Goal: Information Seeking & Learning: Learn about a topic

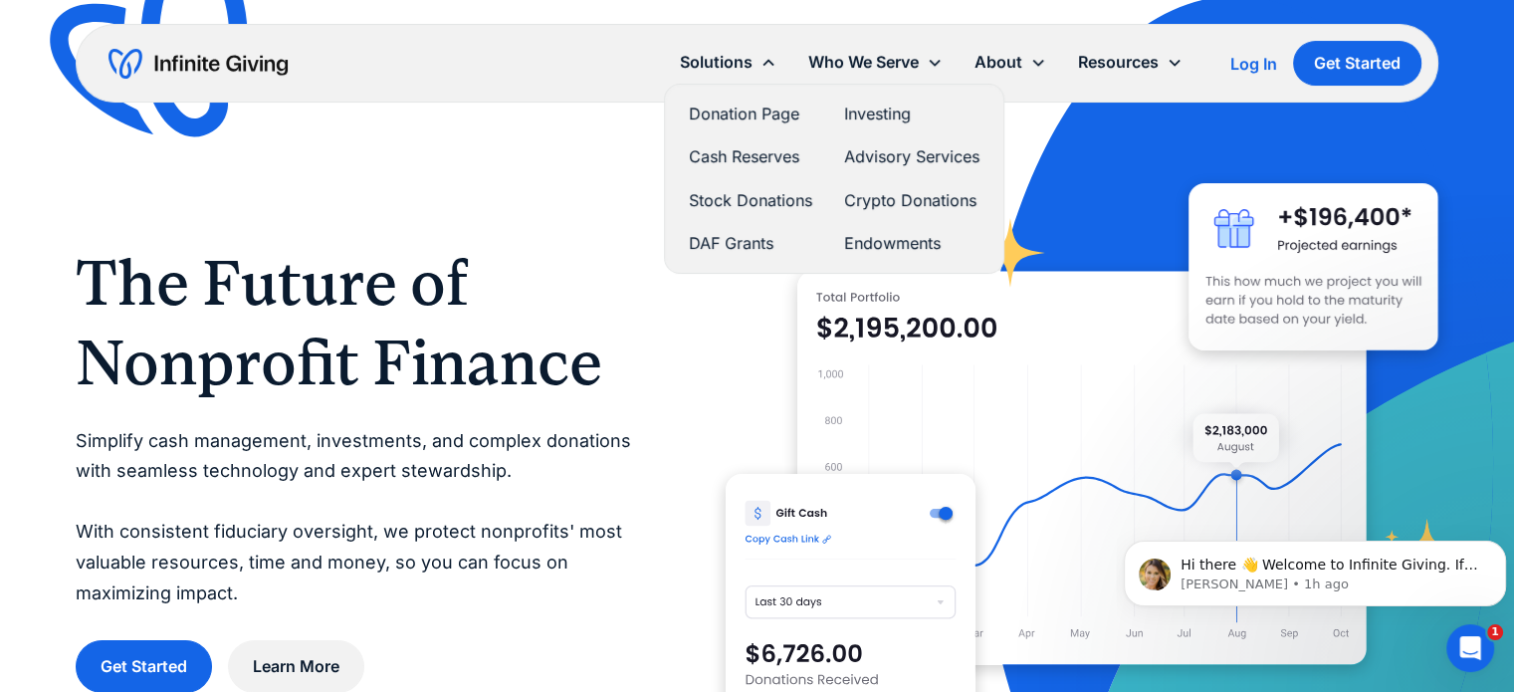
click at [748, 248] on link "DAF Grants" at bounding box center [750, 243] width 123 height 27
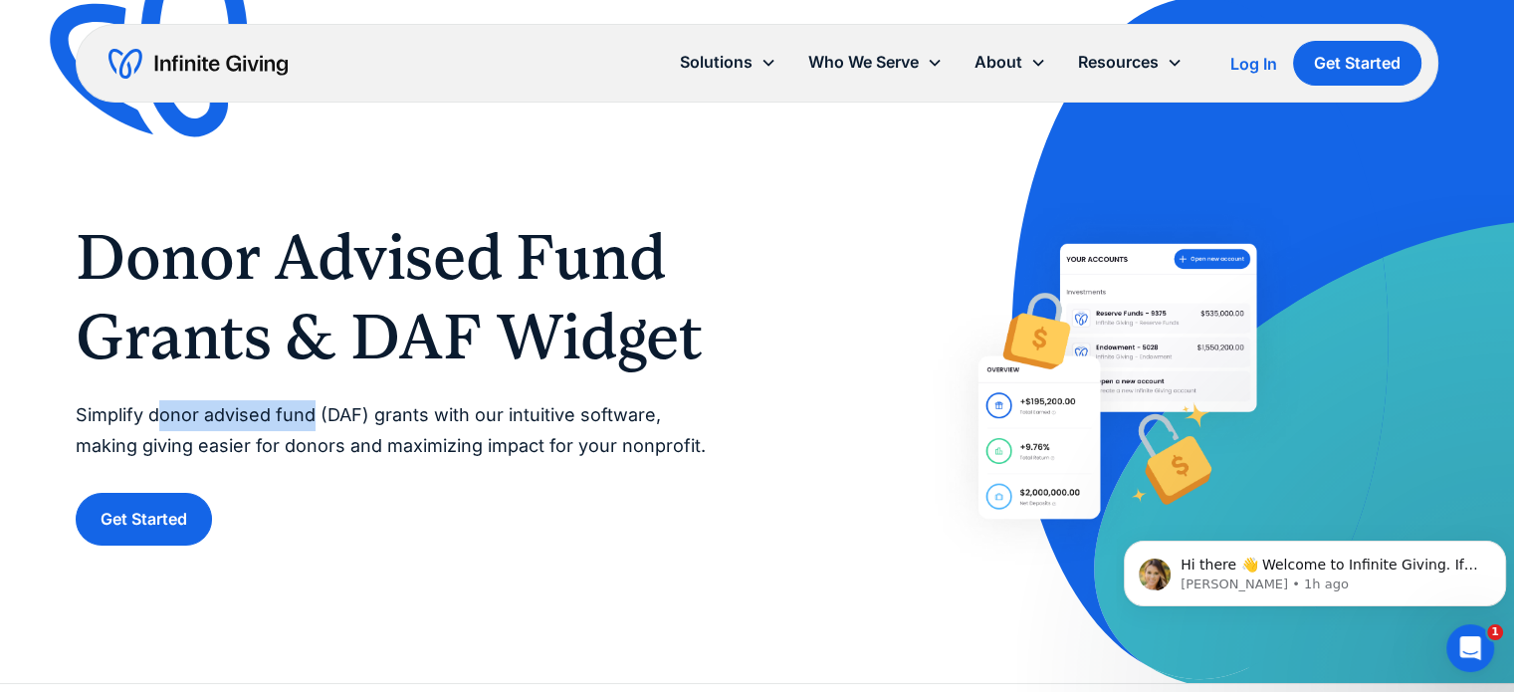
drag, startPoint x: 154, startPoint y: 409, endPoint x: 315, endPoint y: 416, distance: 160.5
click at [315, 416] on p "Simplify donor advised fund (DAF) grants with our intuitive software, making gi…" at bounding box center [396, 430] width 641 height 61
copy p "onor advised fund"
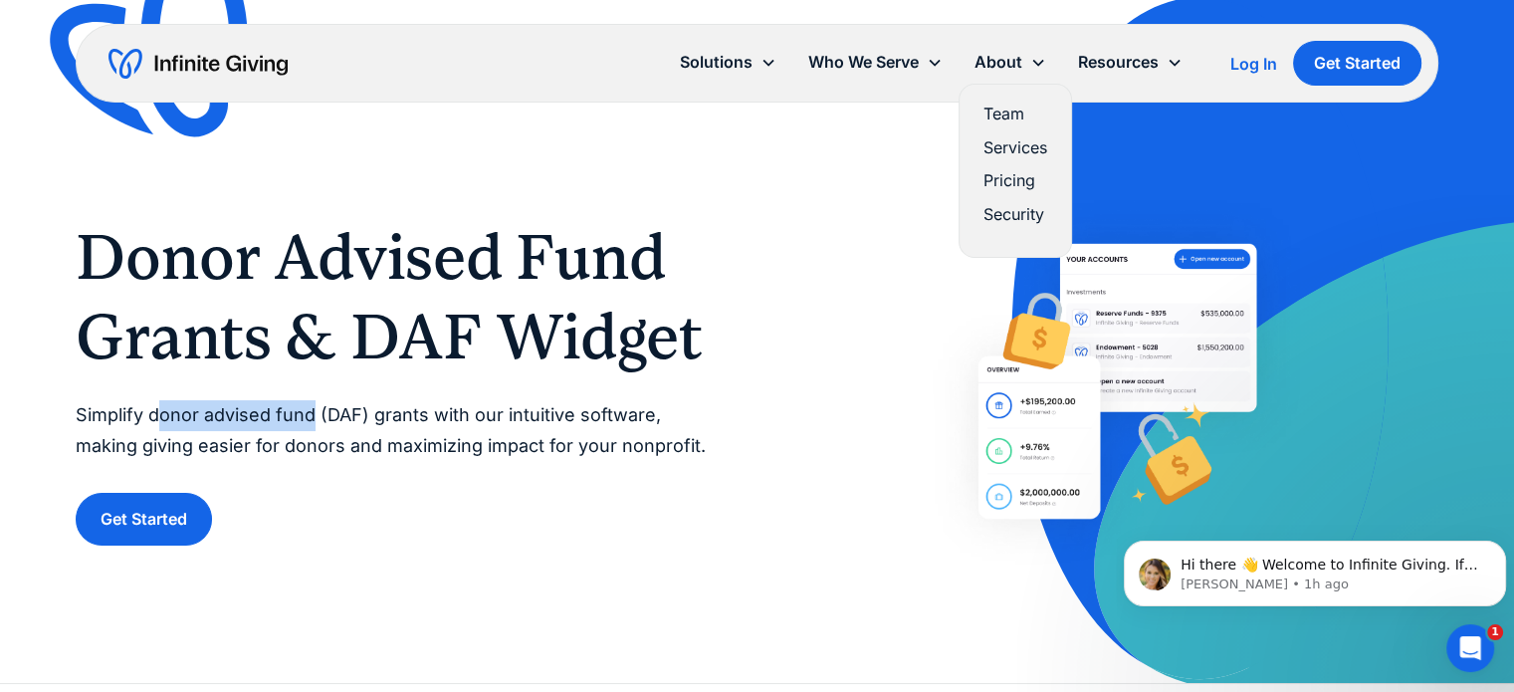
click at [1000, 181] on link "Pricing" at bounding box center [1016, 180] width 64 height 27
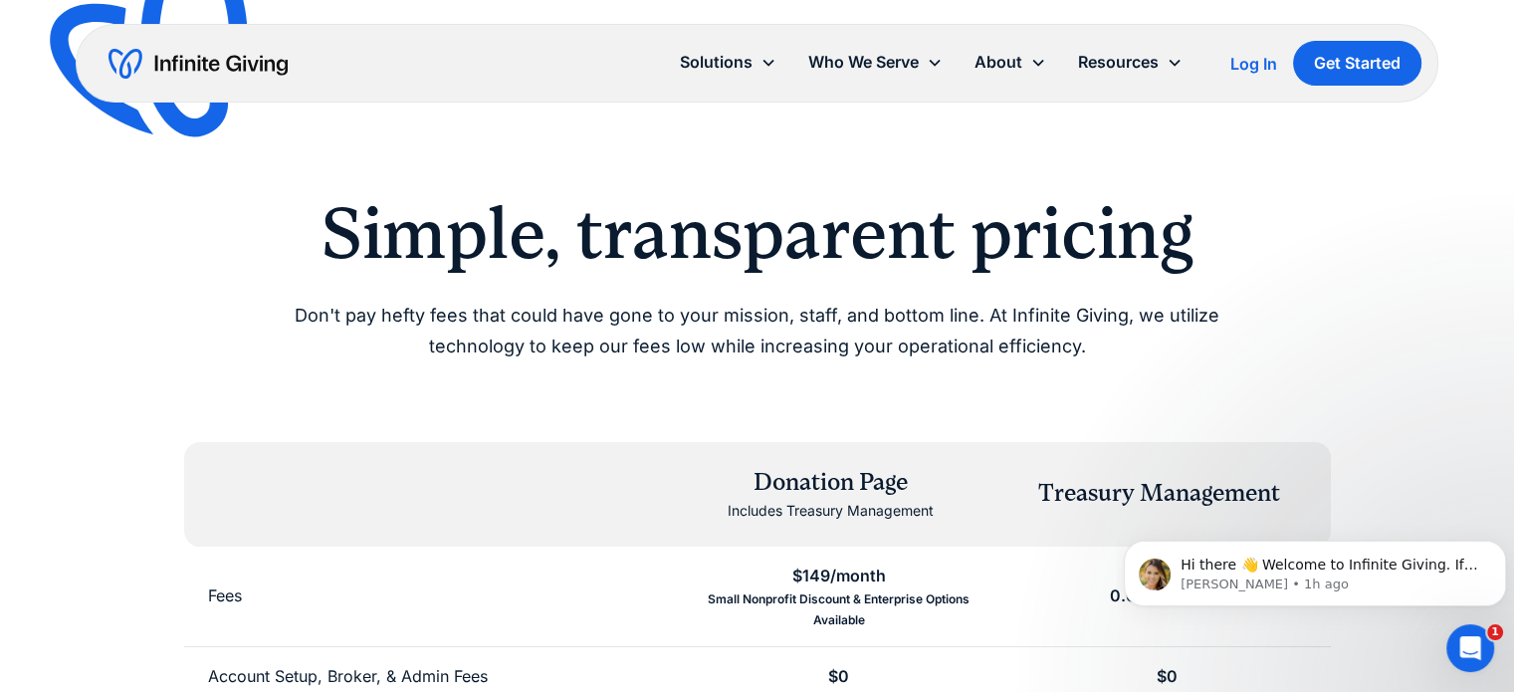
drag, startPoint x: 1522, startPoint y: 60, endPoint x: 1528, endPoint y: -120, distance: 180.3
click at [1513, 0] on html "Solutions Donation Page Investing Cash Reserves Advisory Services Stock Donatio…" at bounding box center [757, 346] width 1514 height 692
